Goal: Task Accomplishment & Management: Use online tool/utility

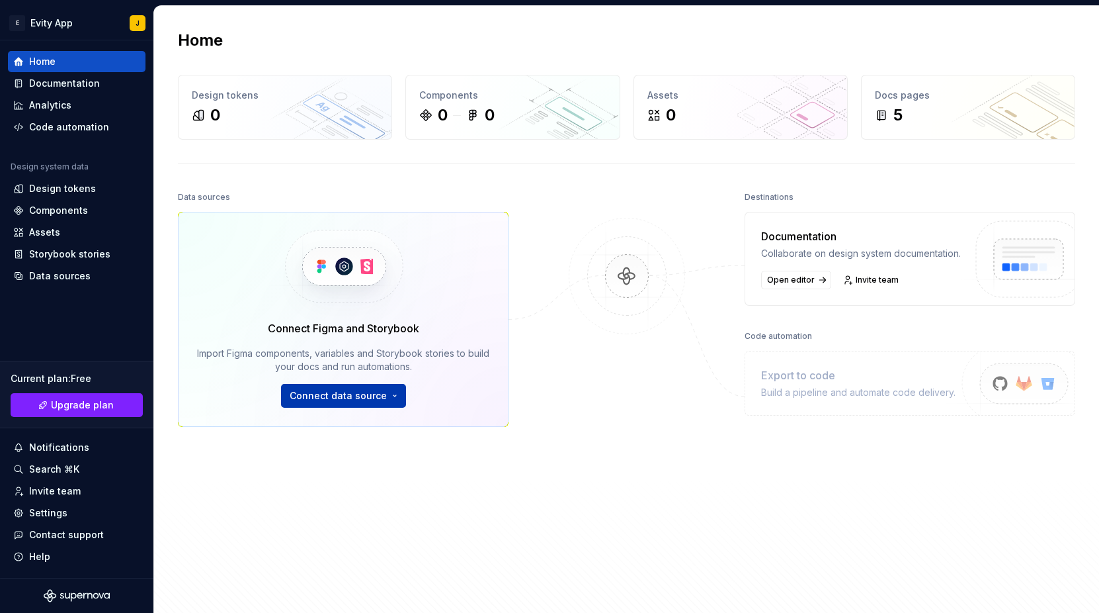
click at [381, 392] on html "E Evity App J Home Documentation Analytics Code automation Design system data D…" at bounding box center [549, 306] width 1099 height 613
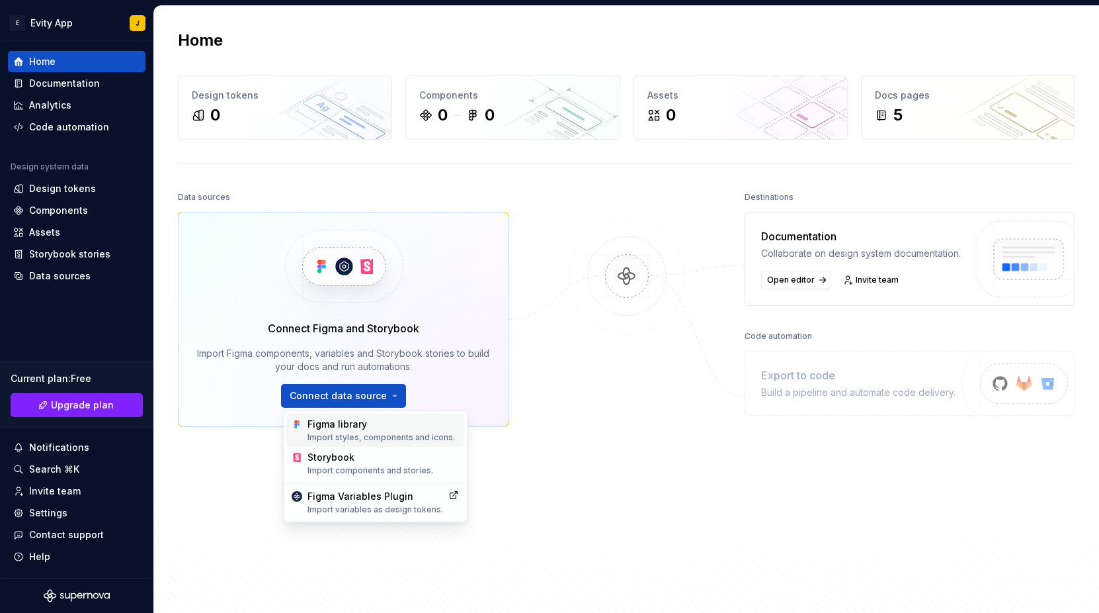
click at [382, 427] on div "Figma library Import styles, components and icons." at bounding box center [383, 429] width 151 height 25
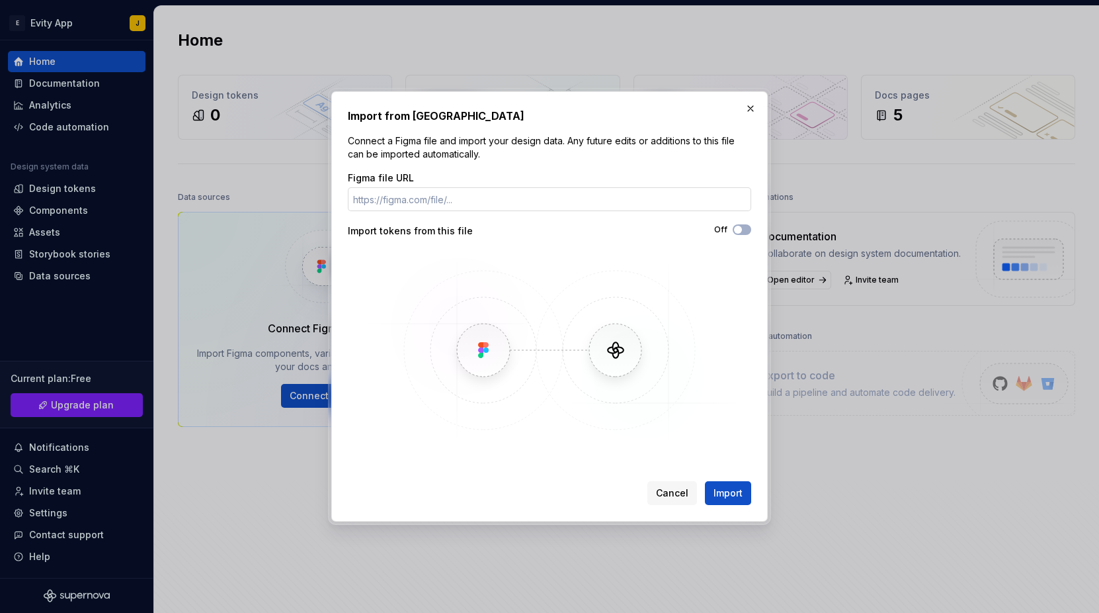
click at [401, 202] on input "Figma file URL" at bounding box center [550, 199] width 404 height 24
paste input "[URL][DOMAIN_NAME]"
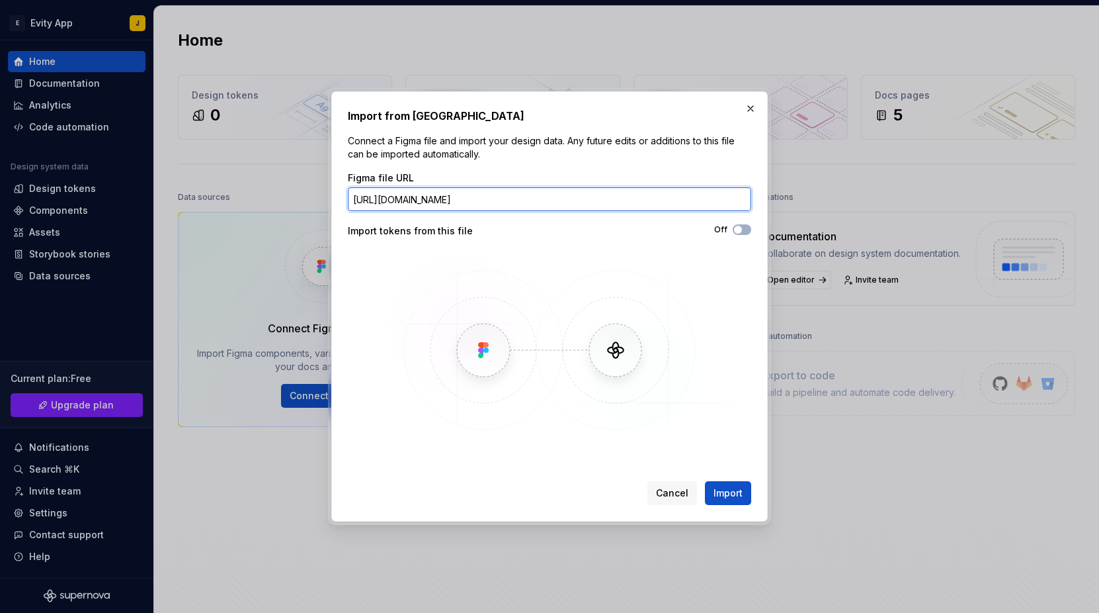
scroll to position [0, 130]
type input "[URL][DOMAIN_NAME]"
click at [705, 481] on button "Import" at bounding box center [728, 493] width 46 height 24
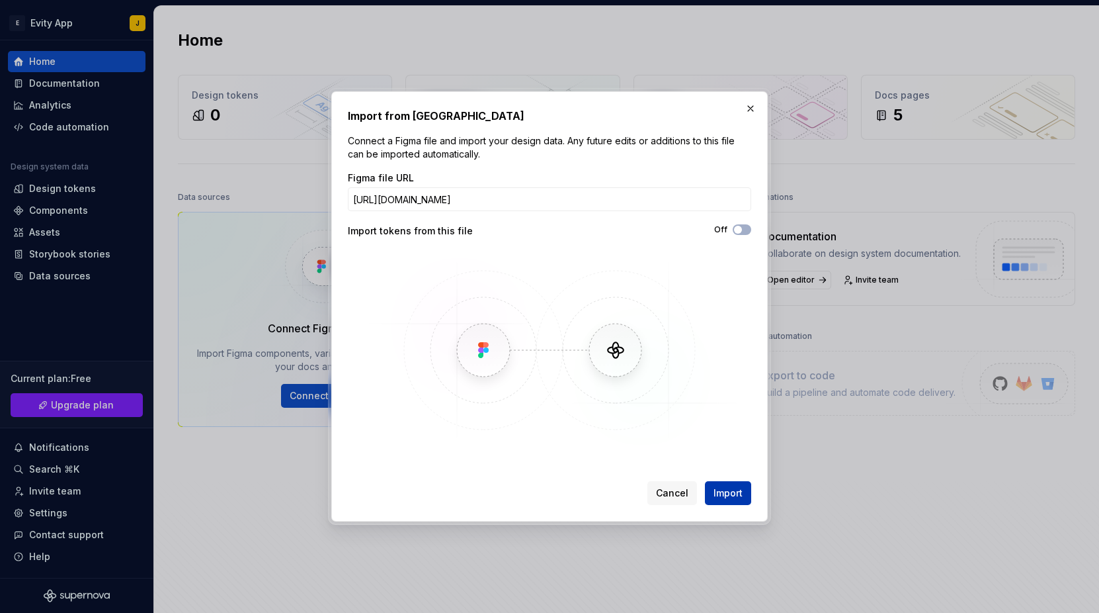
click at [731, 493] on span "Import" at bounding box center [728, 492] width 29 height 13
